Goal: Task Accomplishment & Management: Complete application form

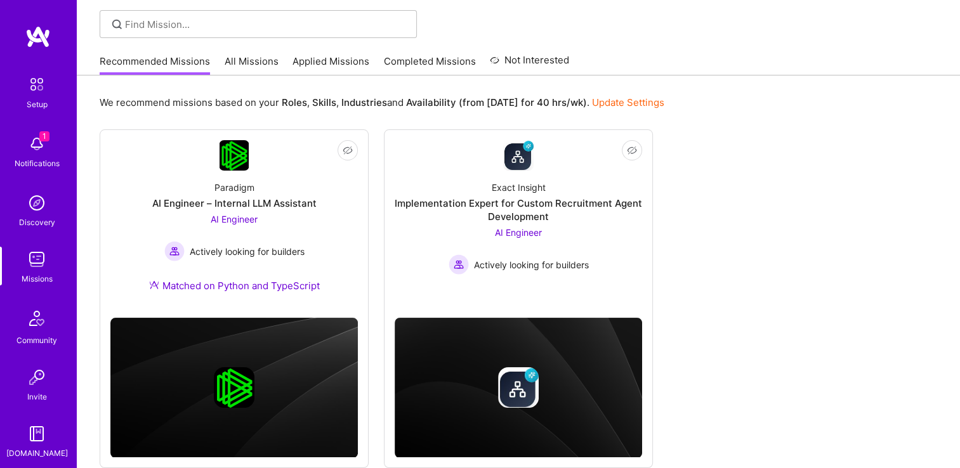
scroll to position [114, 0]
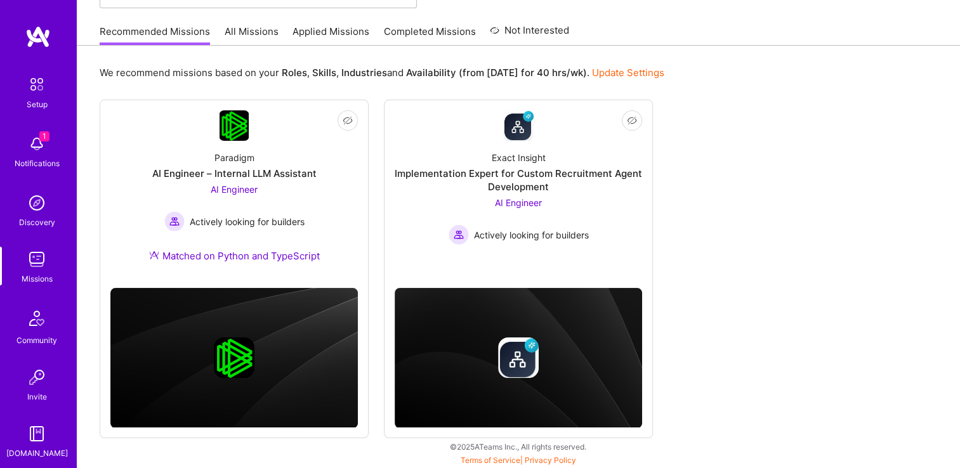
click at [322, 203] on div "Paradigm AI Engineer – Internal LLM Assistant AI Engineer Actively looking for …" at bounding box center [233, 209] width 247 height 137
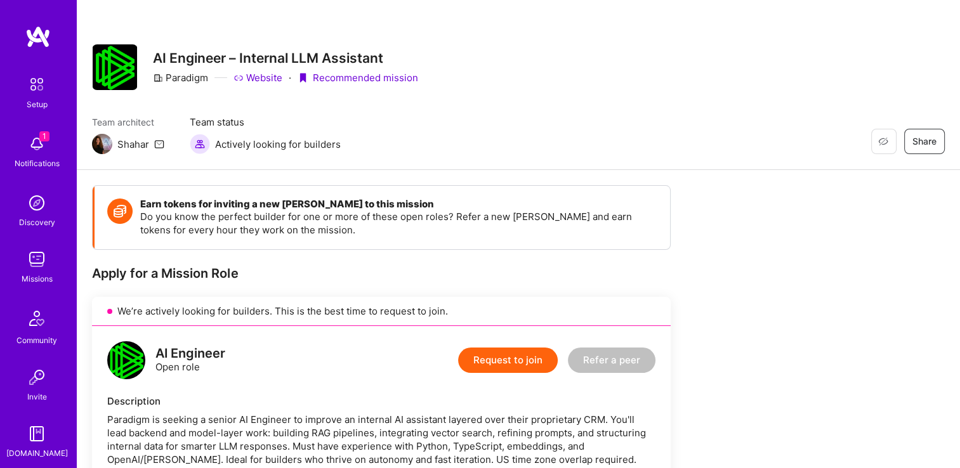
click at [37, 269] on img at bounding box center [36, 259] width 25 height 25
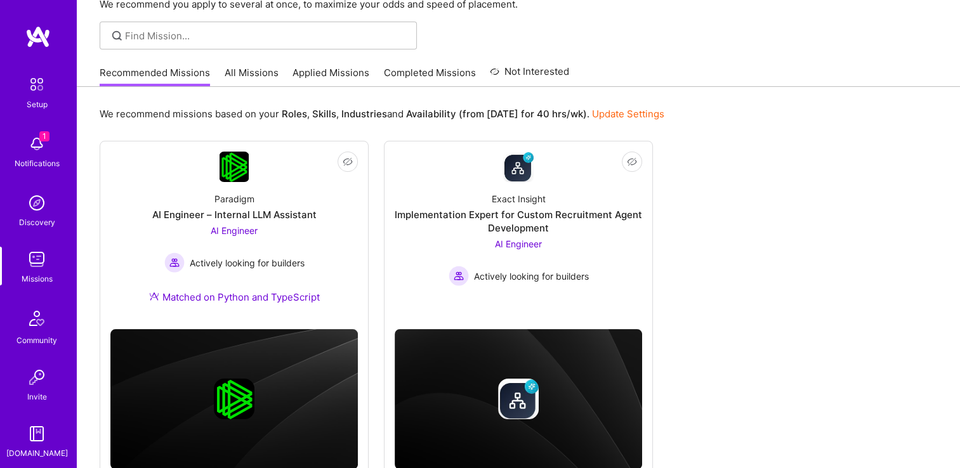
scroll to position [76, 0]
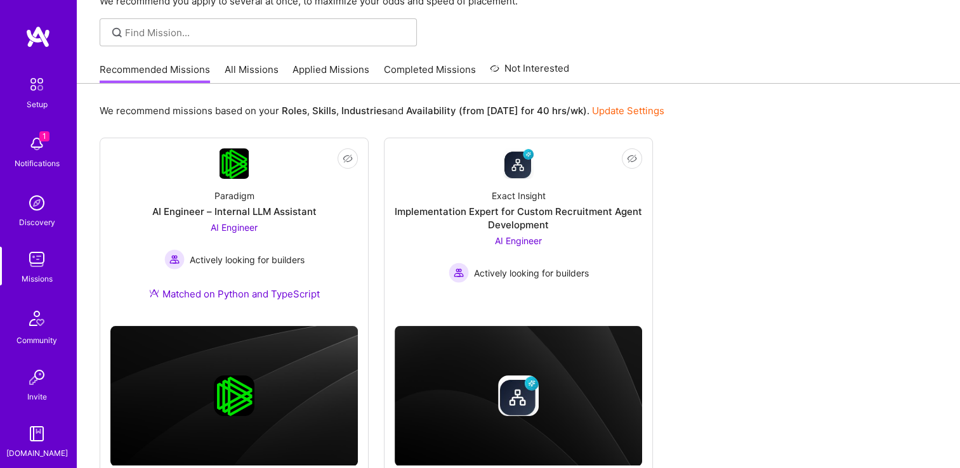
click at [612, 250] on div "Exact Insight Implementation Expert for Custom Recruitment Agent Development AI…" at bounding box center [518, 231] width 247 height 104
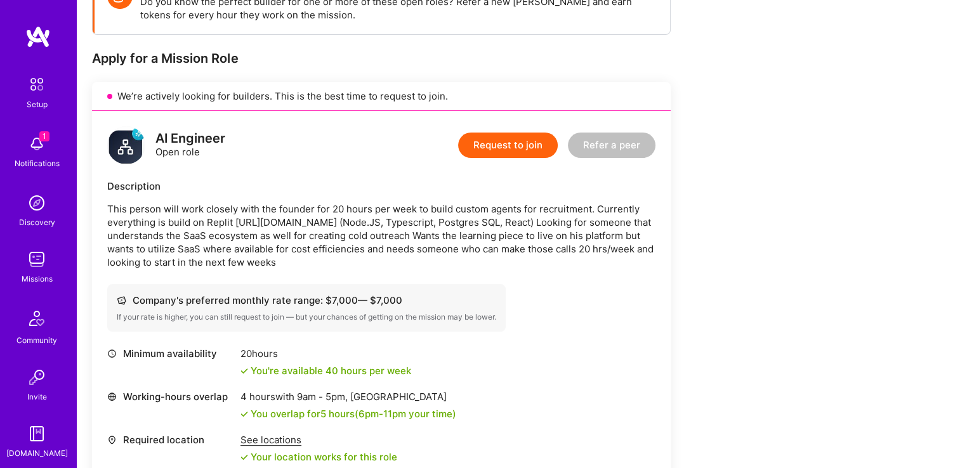
scroll to position [187, 0]
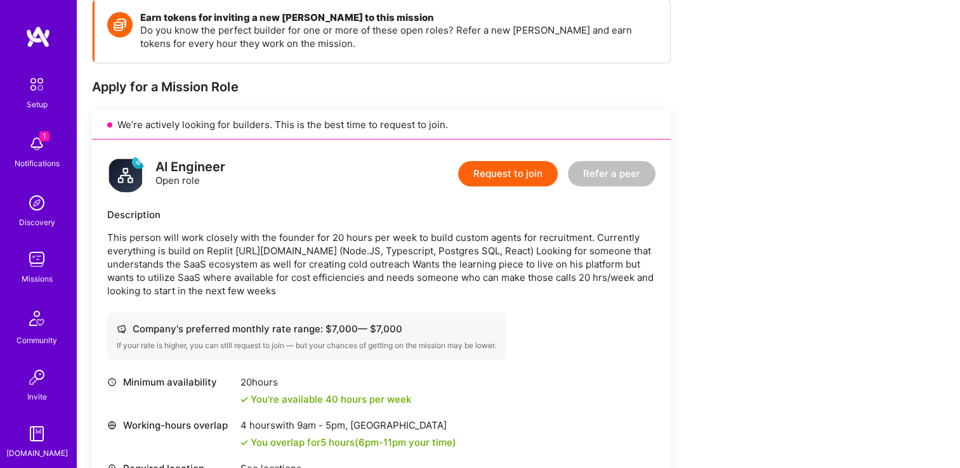
click at [517, 176] on button "Request to join" at bounding box center [508, 173] width 100 height 25
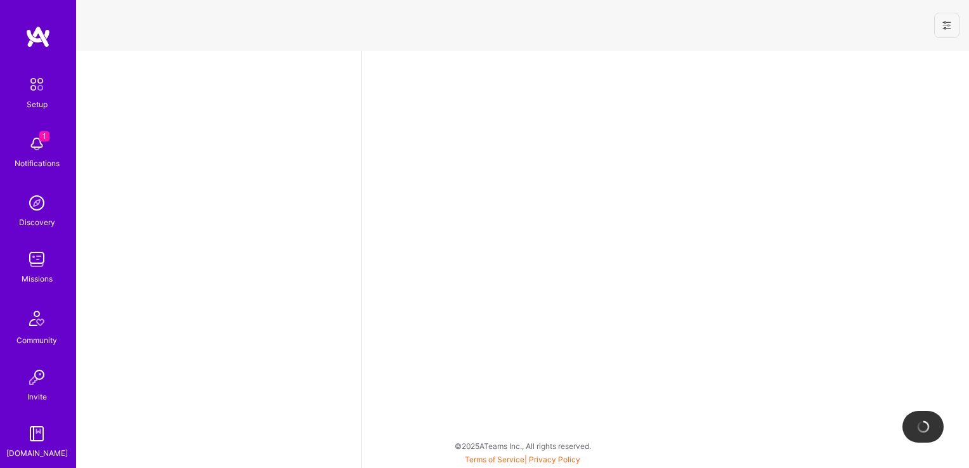
select select "US"
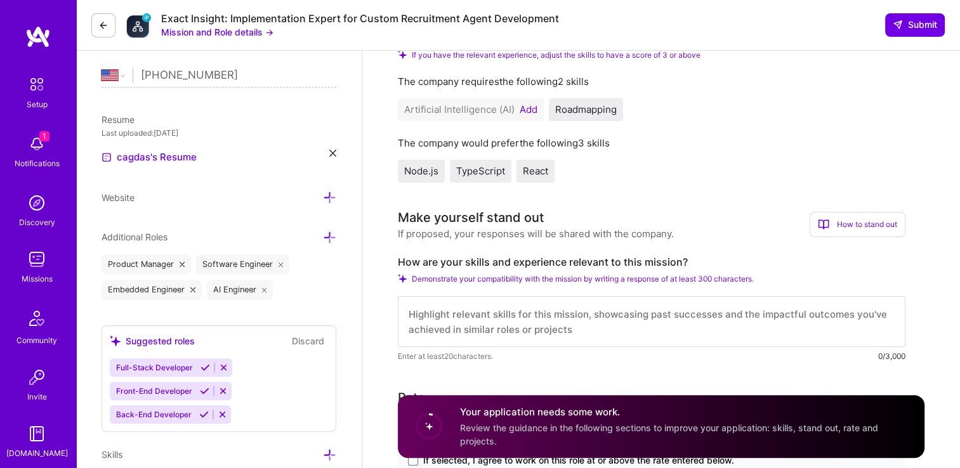
scroll to position [275, 0]
click at [527, 109] on button "Add" at bounding box center [529, 109] width 18 height 10
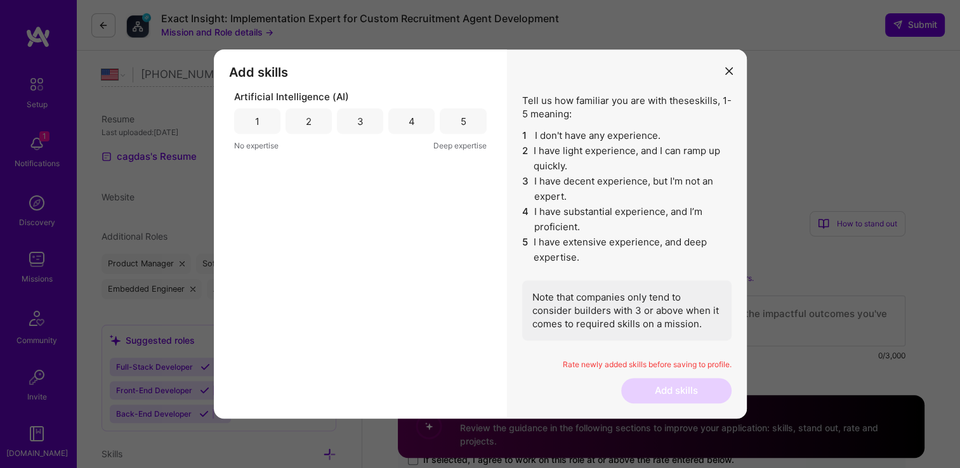
click at [307, 122] on div "2" at bounding box center [309, 121] width 6 height 13
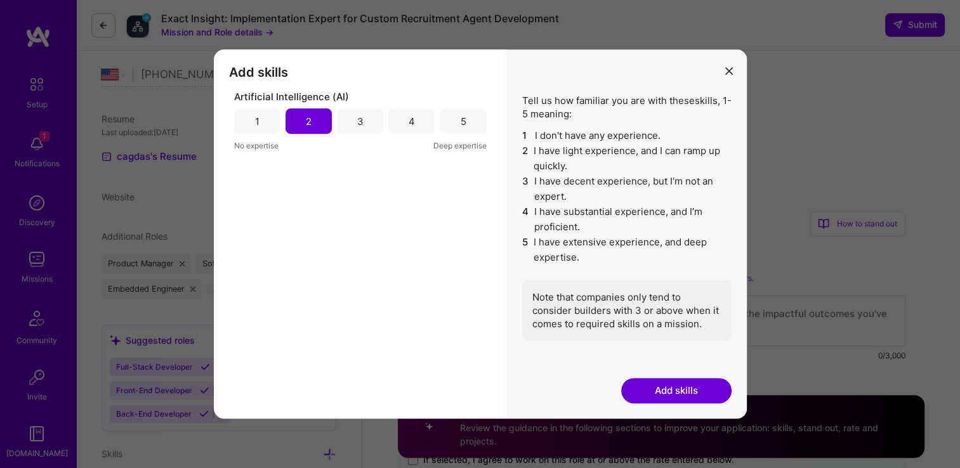
click at [676, 394] on button "Add skills" at bounding box center [676, 390] width 110 height 25
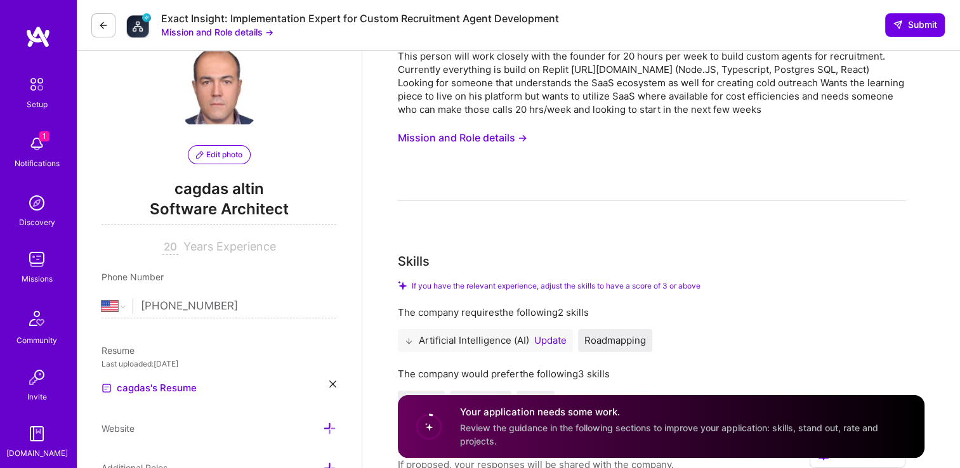
scroll to position [0, 0]
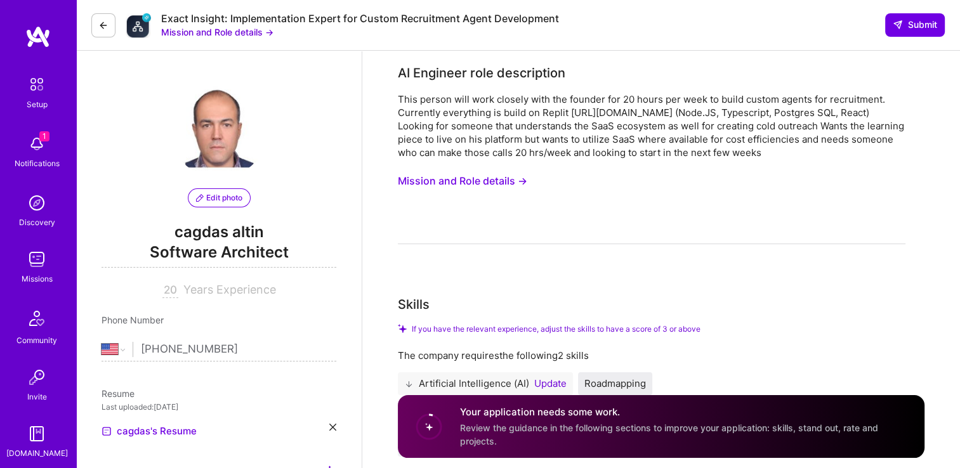
click at [586, 115] on div "This person will work closely with the founder for 20 hours per week to build c…" at bounding box center [652, 126] width 508 height 67
click at [634, 112] on div "This person will work closely with the founder for 20 hours per week to build c…" at bounding box center [652, 126] width 508 height 67
click at [588, 117] on div "This person will work closely with the founder for 20 hours per week to build c…" at bounding box center [652, 126] width 508 height 67
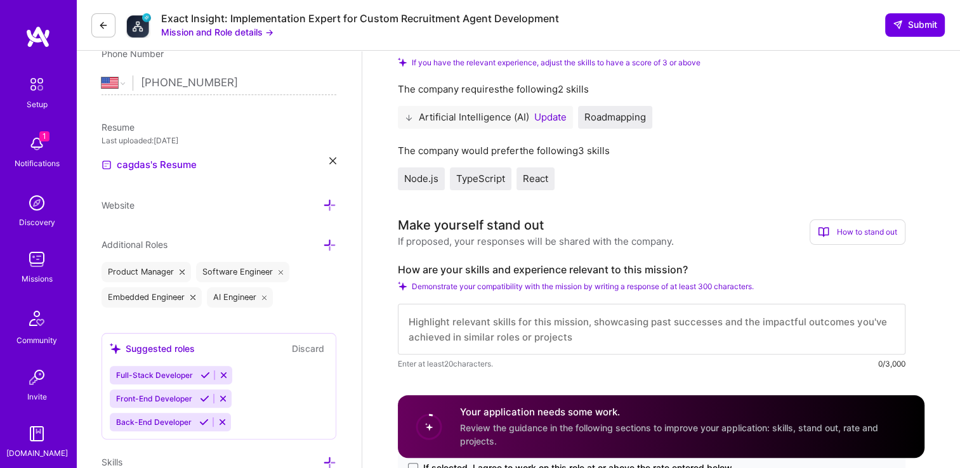
scroll to position [266, 0]
click at [551, 119] on button "Update" at bounding box center [550, 117] width 32 height 10
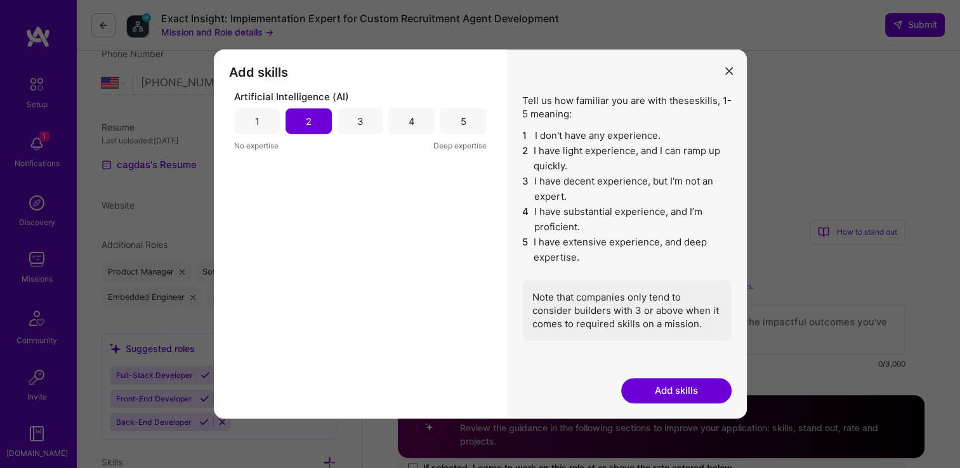
click at [675, 395] on button "Add skills" at bounding box center [676, 390] width 110 height 25
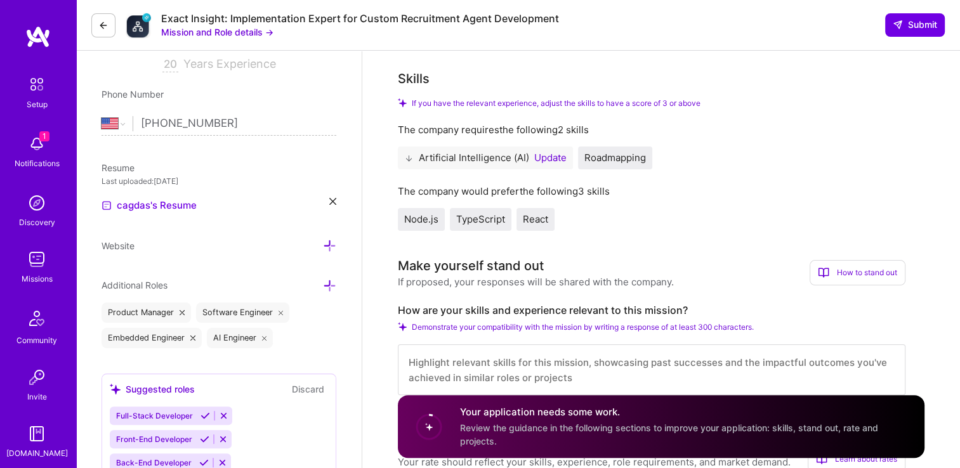
scroll to position [203, 0]
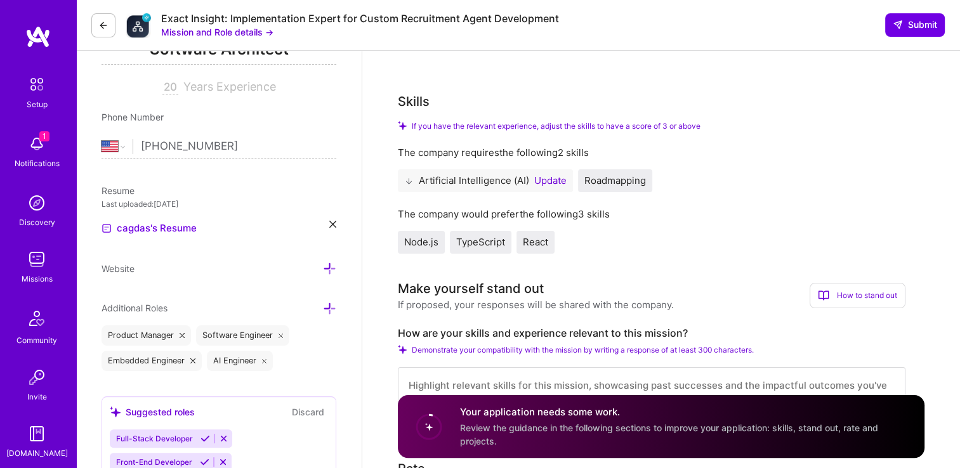
click at [419, 246] on span "Node.js" at bounding box center [421, 242] width 34 height 12
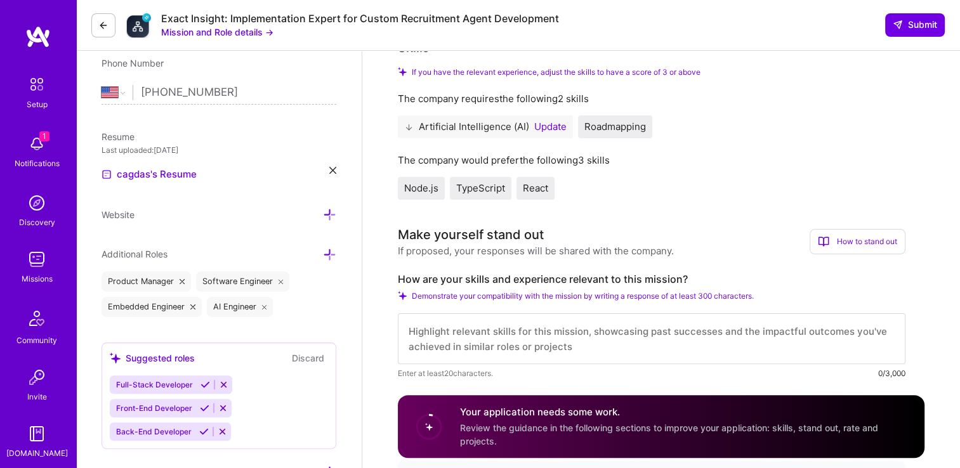
scroll to position [256, 0]
click at [424, 337] on textarea at bounding box center [652, 339] width 508 height 51
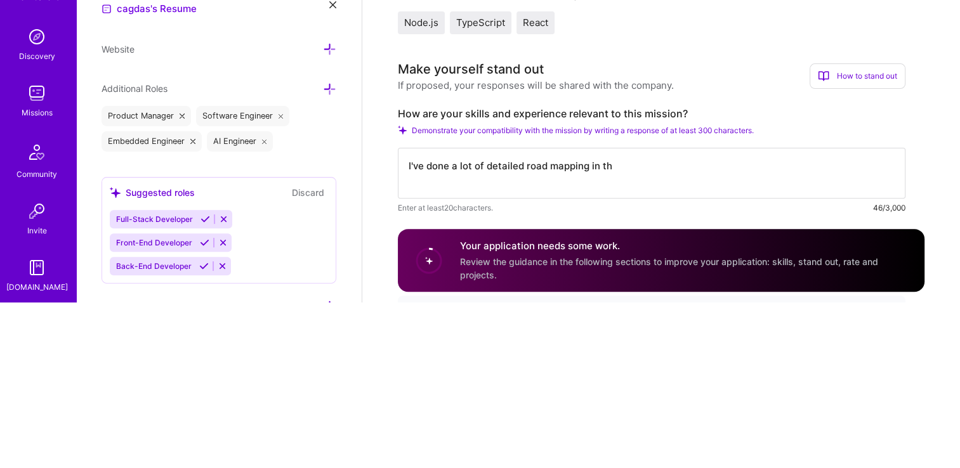
click at [549, 336] on textarea "I've done a lot of detailed road mapping in th" at bounding box center [652, 339] width 508 height 51
click at [528, 333] on textarea "I've done a lot of detailed roadmapping in th" at bounding box center [652, 339] width 508 height 51
click at [650, 338] on textarea "I've done a lot of detailed product roadmapping in th" at bounding box center [652, 339] width 508 height 51
click at [638, 330] on textarea "I've done a lot of detailed product roadmapping in th" at bounding box center [652, 339] width 508 height 51
click at [657, 336] on textarea "I've done a lot of detailed product roadmapping in th" at bounding box center [652, 339] width 508 height 51
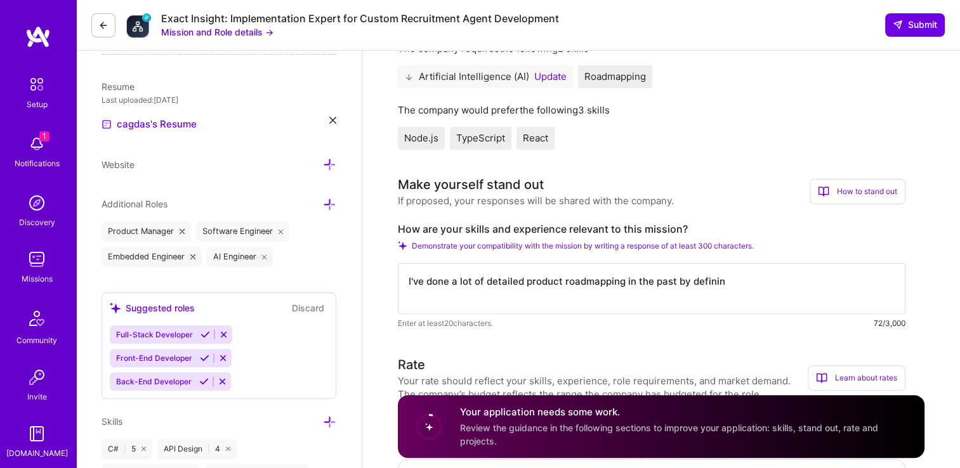
scroll to position [308, 0]
click at [725, 284] on textarea "I've done a lot of detailed product roadmapping in the past by definin" at bounding box center [652, 287] width 508 height 51
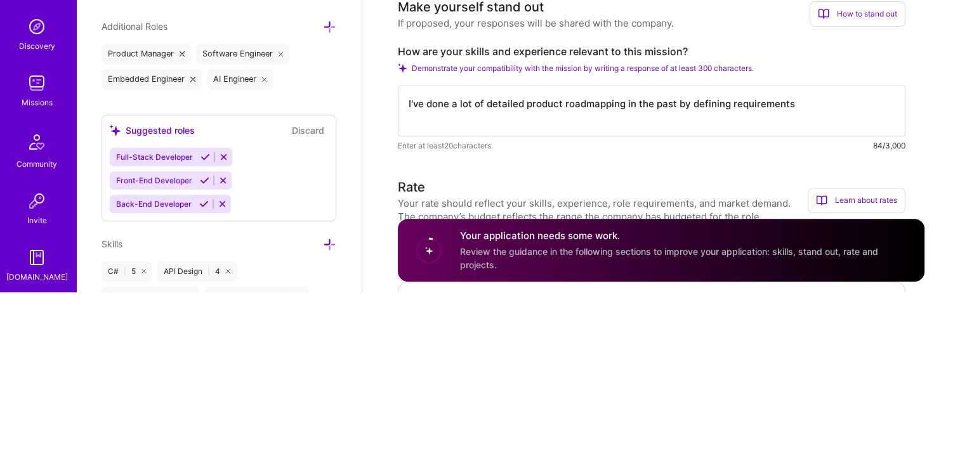
click at [731, 284] on textarea "I've done a lot of detailed product roadmapping in the past by defining require…" at bounding box center [652, 287] width 508 height 51
click at [475, 299] on textarea "I've done a lot of detailed product roadmapping in the past by defining product…" at bounding box center [652, 287] width 508 height 51
click at [841, 287] on textarea "I've done a lot of detailed product roadmapping in the past by defining product…" at bounding box center [652, 287] width 508 height 51
click at [412, 294] on textarea "I've done a lot of detailed product roadmapping in the past by defining product…" at bounding box center [652, 287] width 508 height 51
click at [511, 297] on textarea "I've done a lot of detailed product roadmapping in the past by defining product…" at bounding box center [652, 287] width 508 height 51
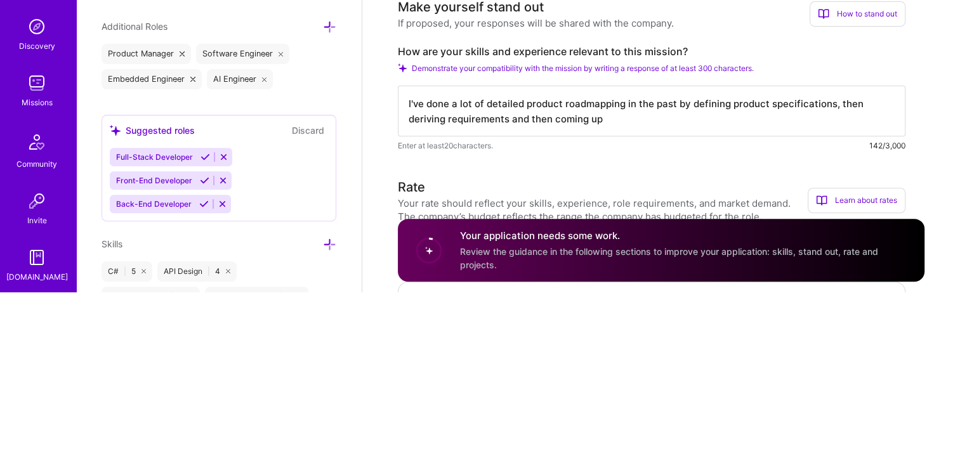
type textarea "I've done a lot of detailed product roadmapping in the past by defining product…"
